Goal: Book appointment/travel/reservation

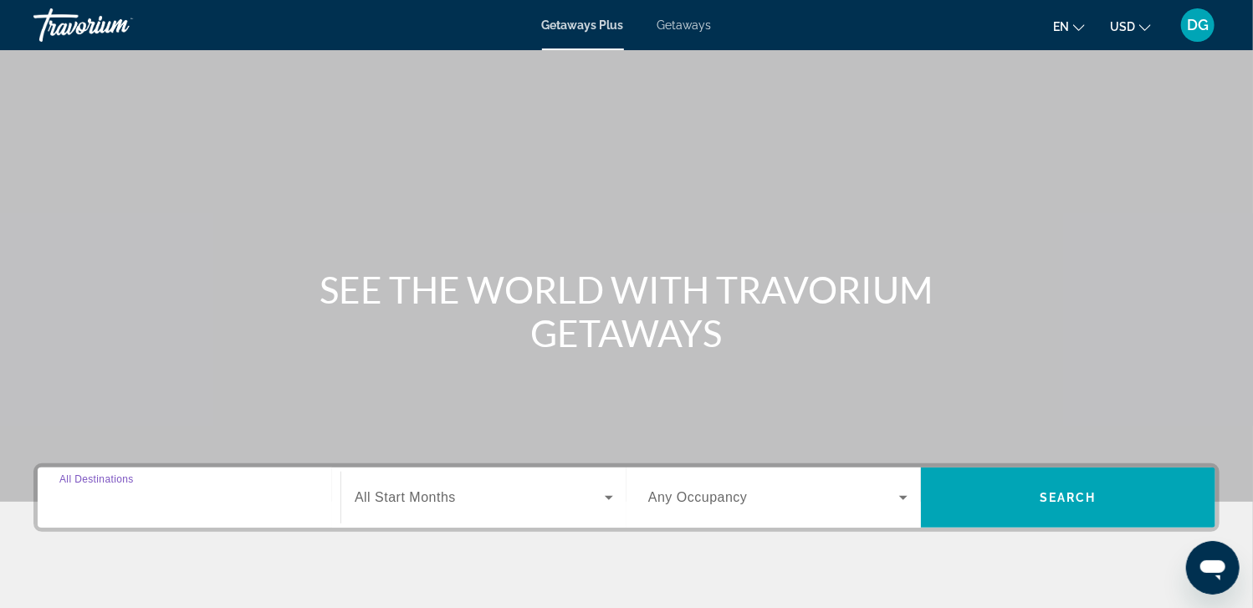
click at [192, 497] on input "Destination All Destinations" at bounding box center [188, 498] width 259 height 20
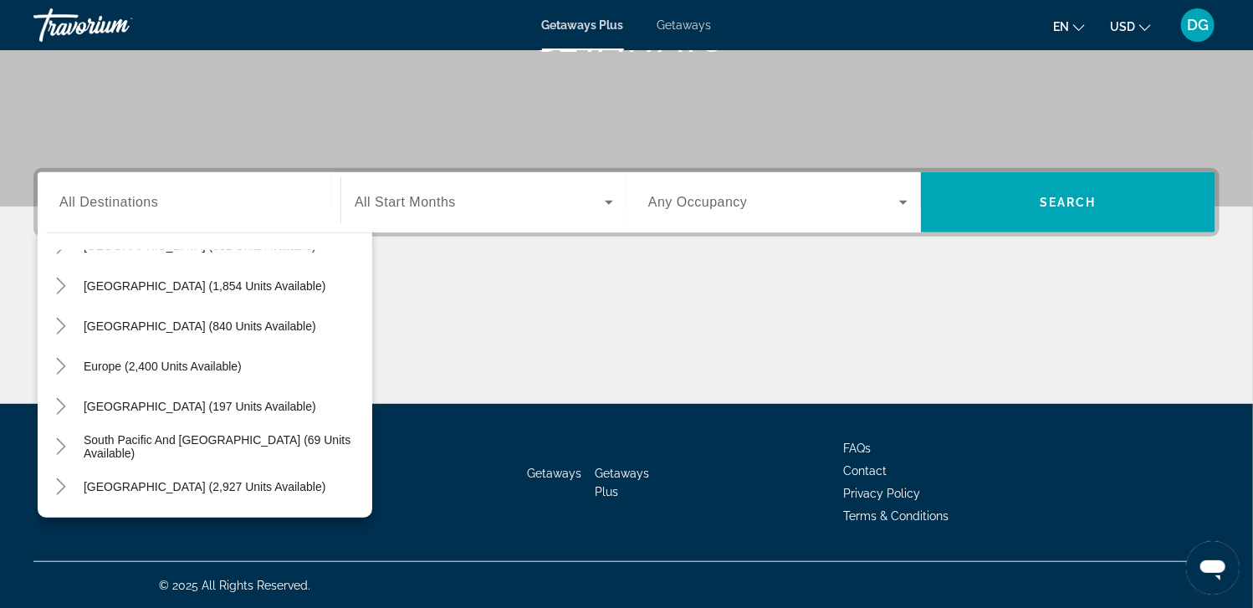
scroll to position [114, 0]
click at [65, 320] on icon "Toggle Caribbean & Atlantic Islands (840 units available)" at bounding box center [61, 325] width 17 height 17
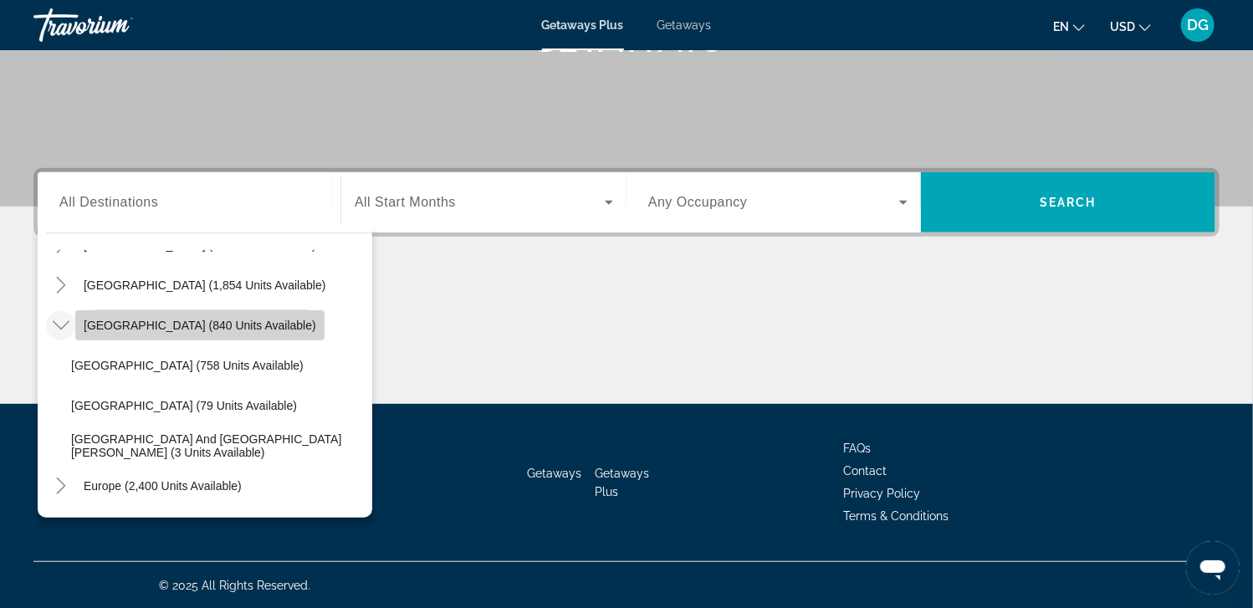
click at [115, 326] on span "[GEOGRAPHIC_DATA] (840 units available)" at bounding box center [200, 325] width 233 height 13
type input "**********"
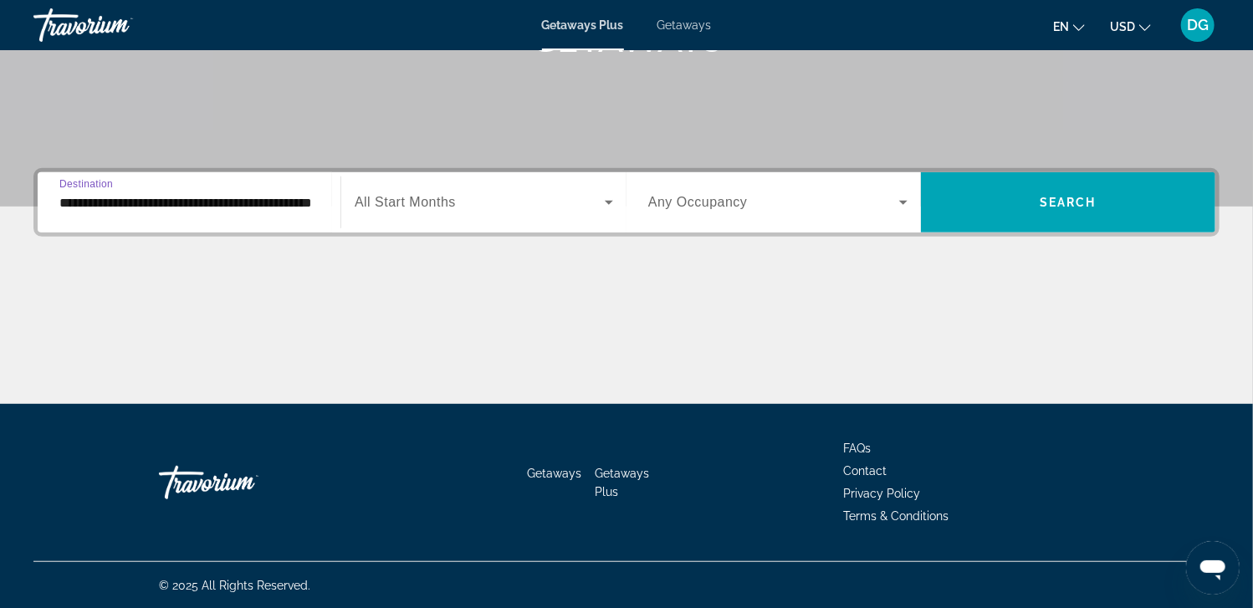
click at [1104, 205] on span "Search widget" at bounding box center [1068, 202] width 294 height 40
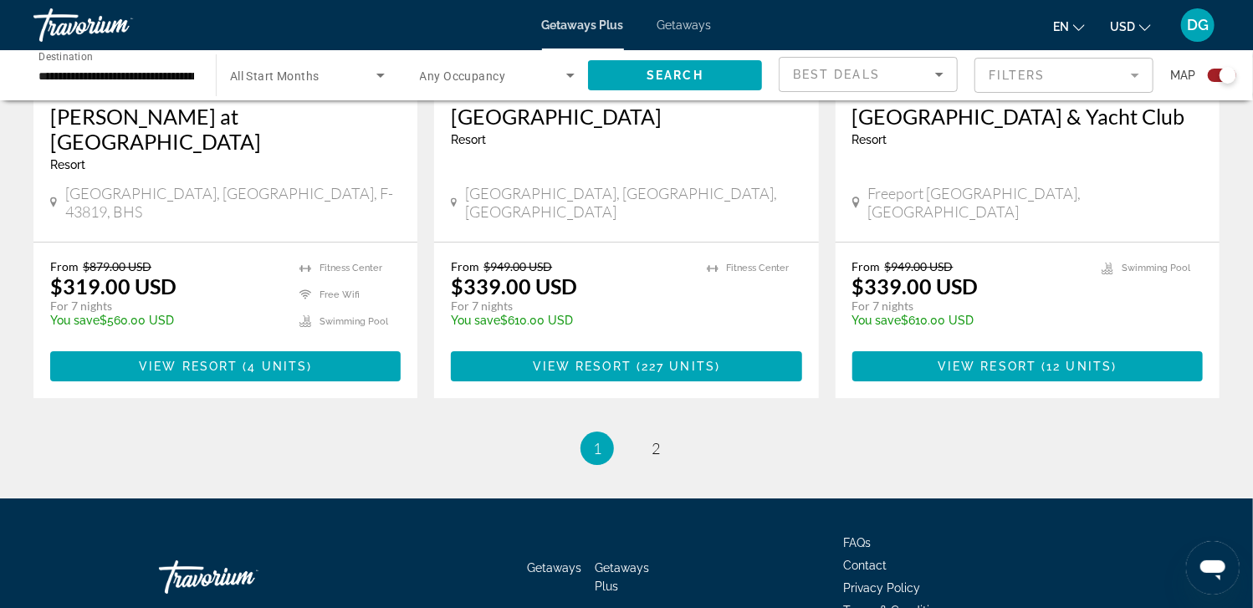
scroll to position [2616, 0]
